Goal: Task Accomplishment & Management: Use online tool/utility

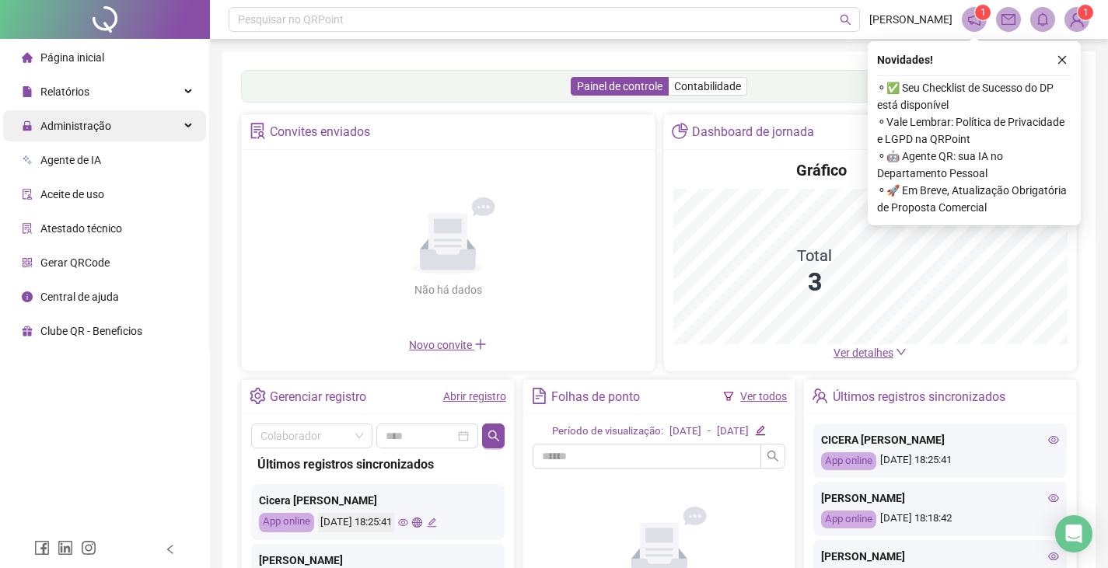
click at [104, 125] on span "Administração" at bounding box center [75, 126] width 71 height 12
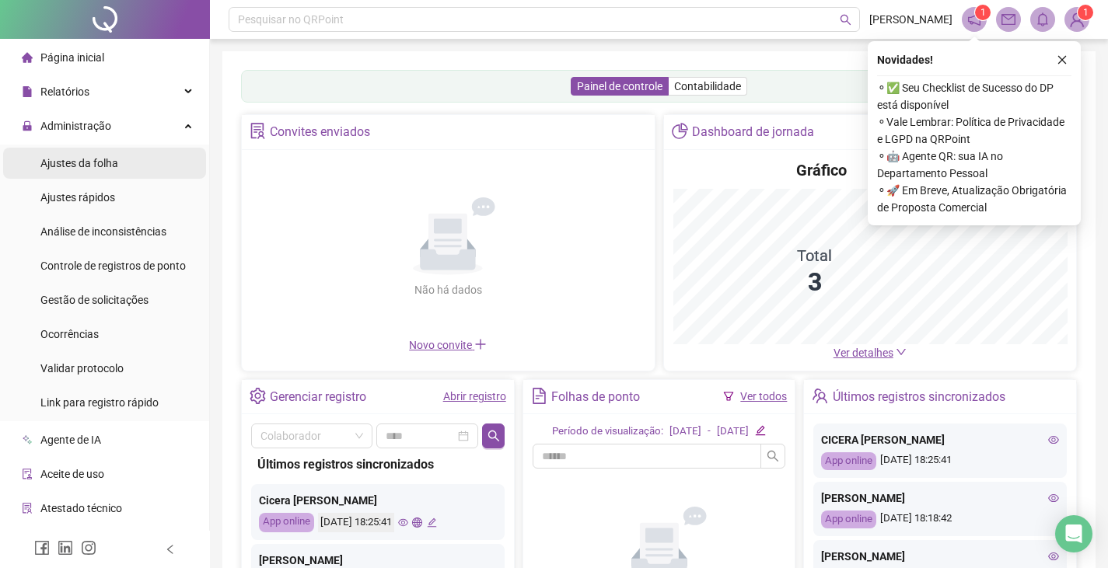
click at [100, 167] on span "Ajustes da folha" at bounding box center [79, 163] width 78 height 12
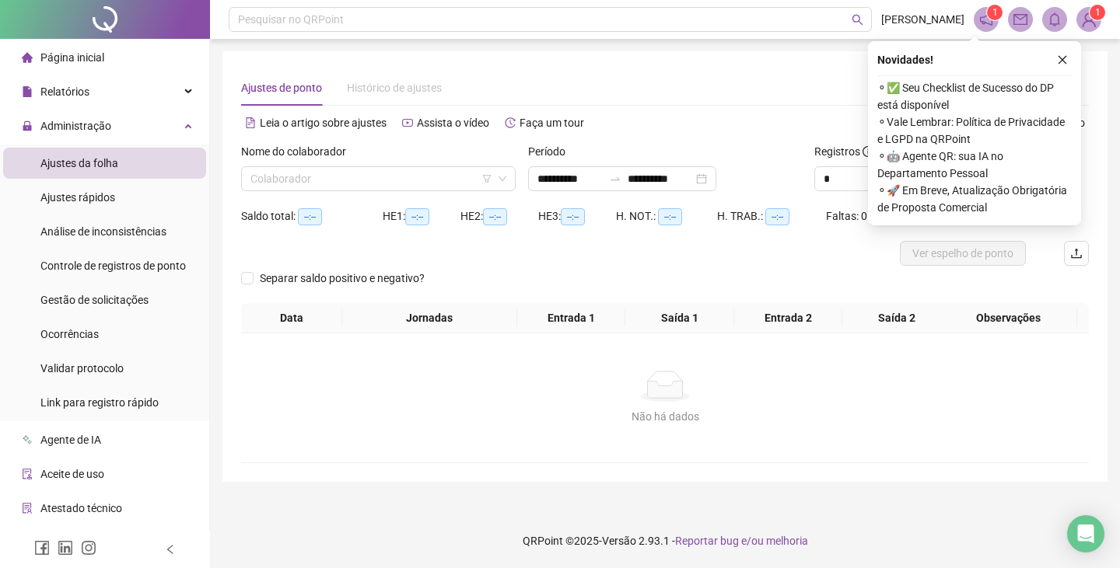
click at [264, 193] on div "Nome do colaborador Colaborador" at bounding box center [378, 173] width 287 height 61
click at [252, 188] on input "search" at bounding box center [371, 178] width 242 height 23
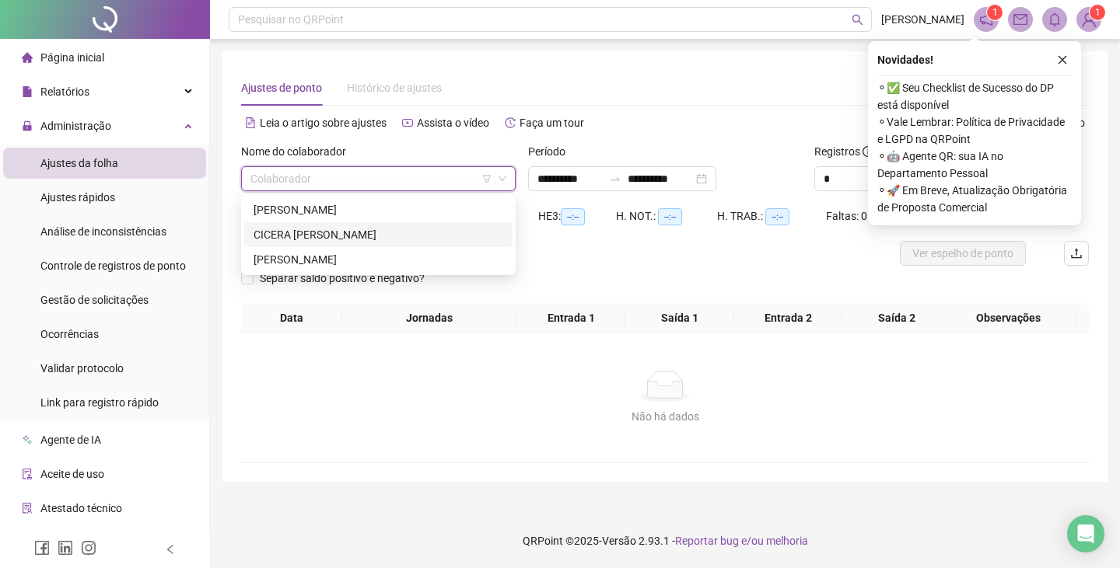
click at [273, 240] on div "CICERA [PERSON_NAME]" at bounding box center [379, 234] width 250 height 17
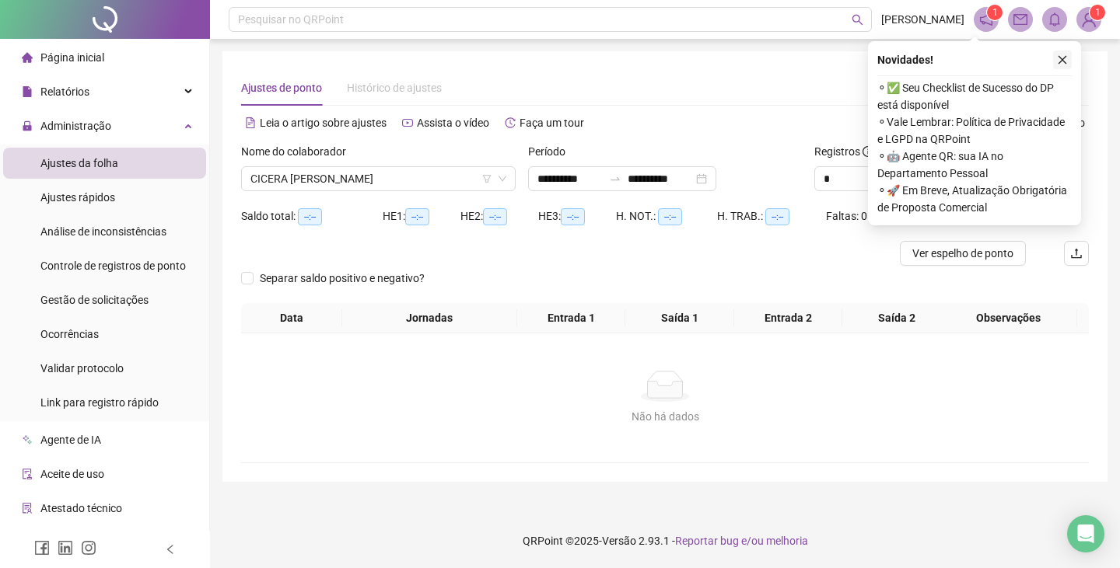
click at [1060, 62] on icon "close" at bounding box center [1062, 60] width 9 height 9
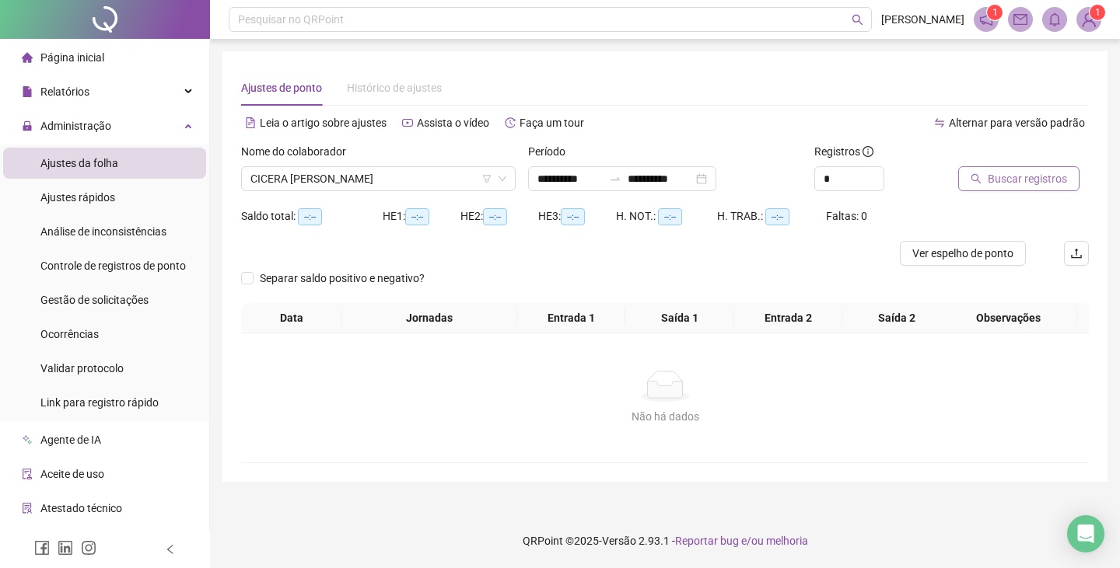
click at [1027, 175] on span "Buscar registros" at bounding box center [1027, 178] width 79 height 17
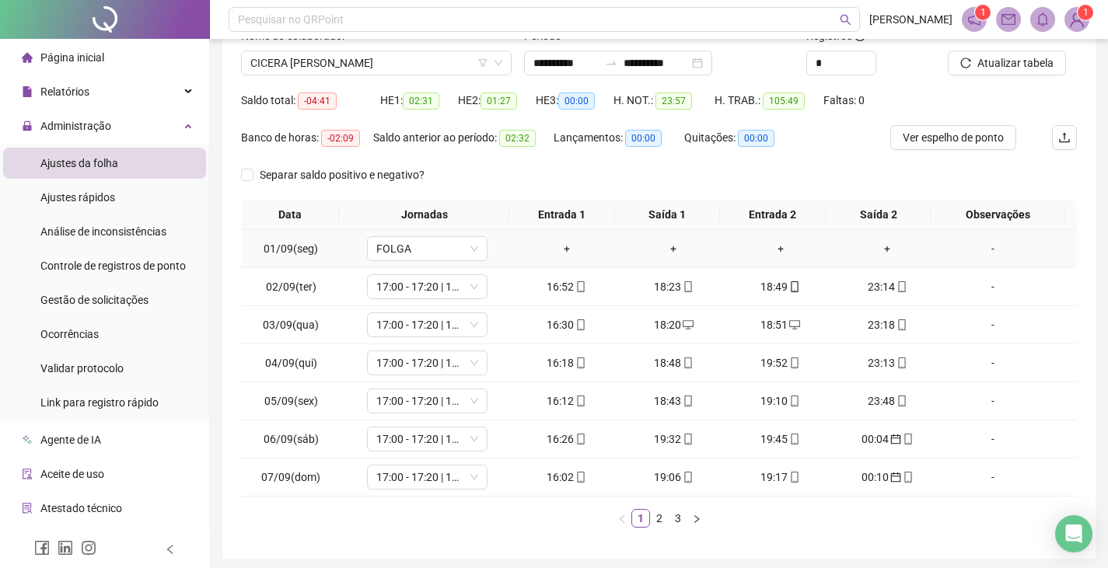
scroll to position [173, 0]
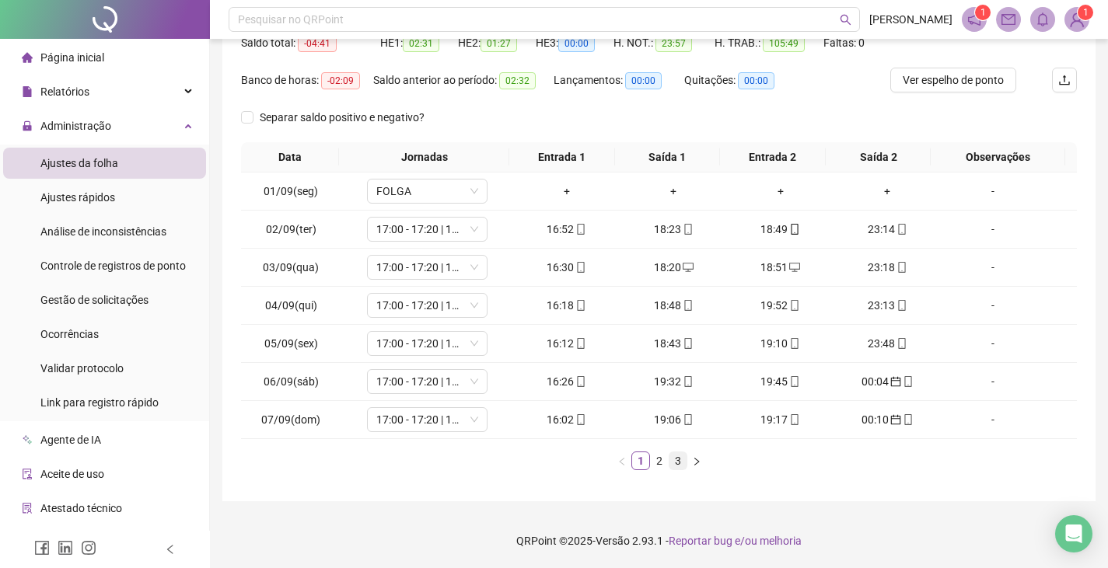
click at [671, 470] on li "3" at bounding box center [678, 461] width 19 height 19
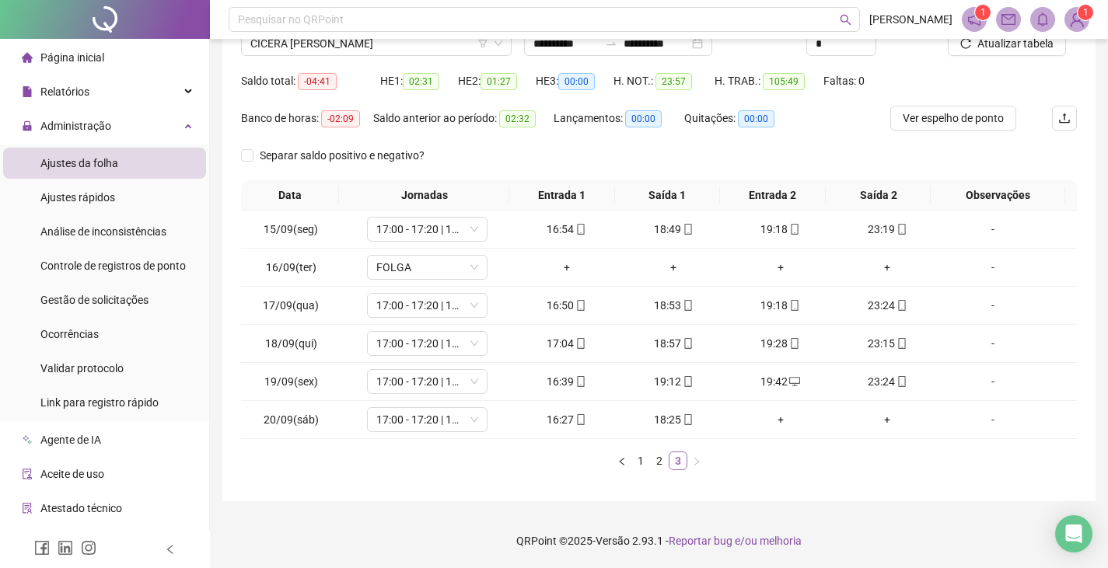
scroll to position [135, 0]
